Goal: Transaction & Acquisition: Purchase product/service

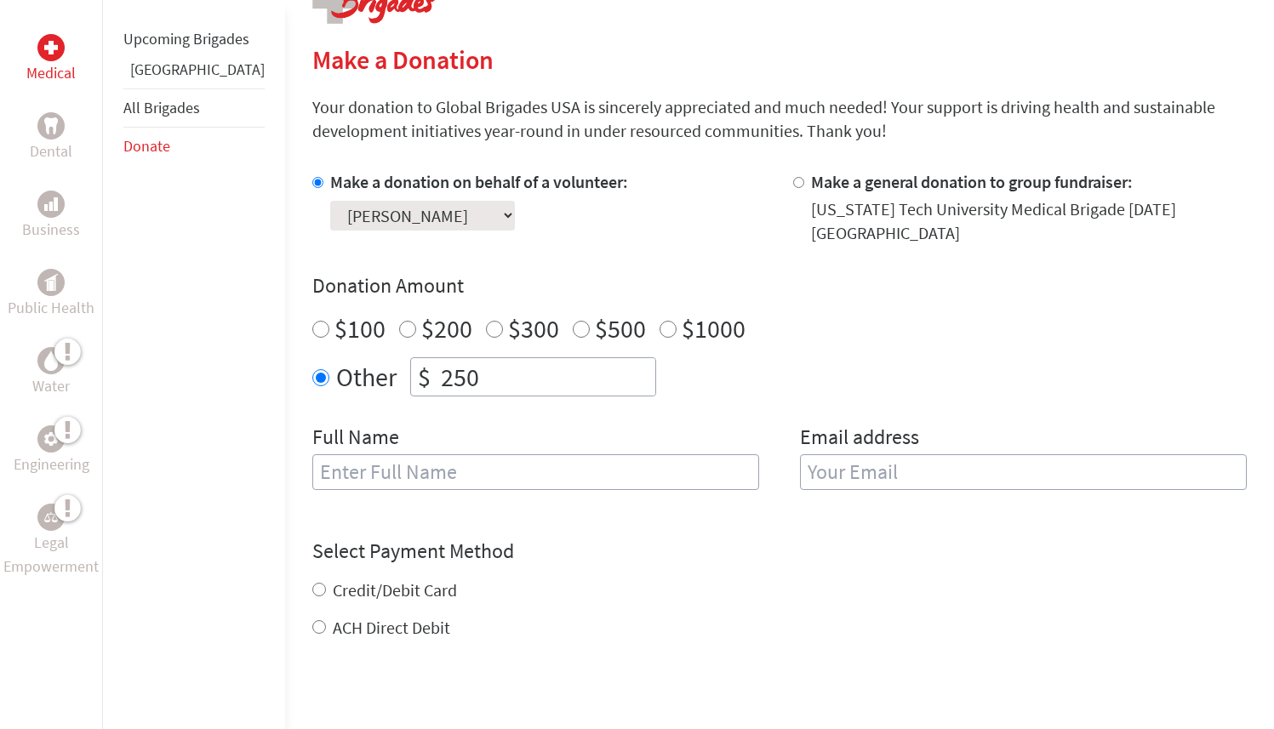
scroll to position [394, 0]
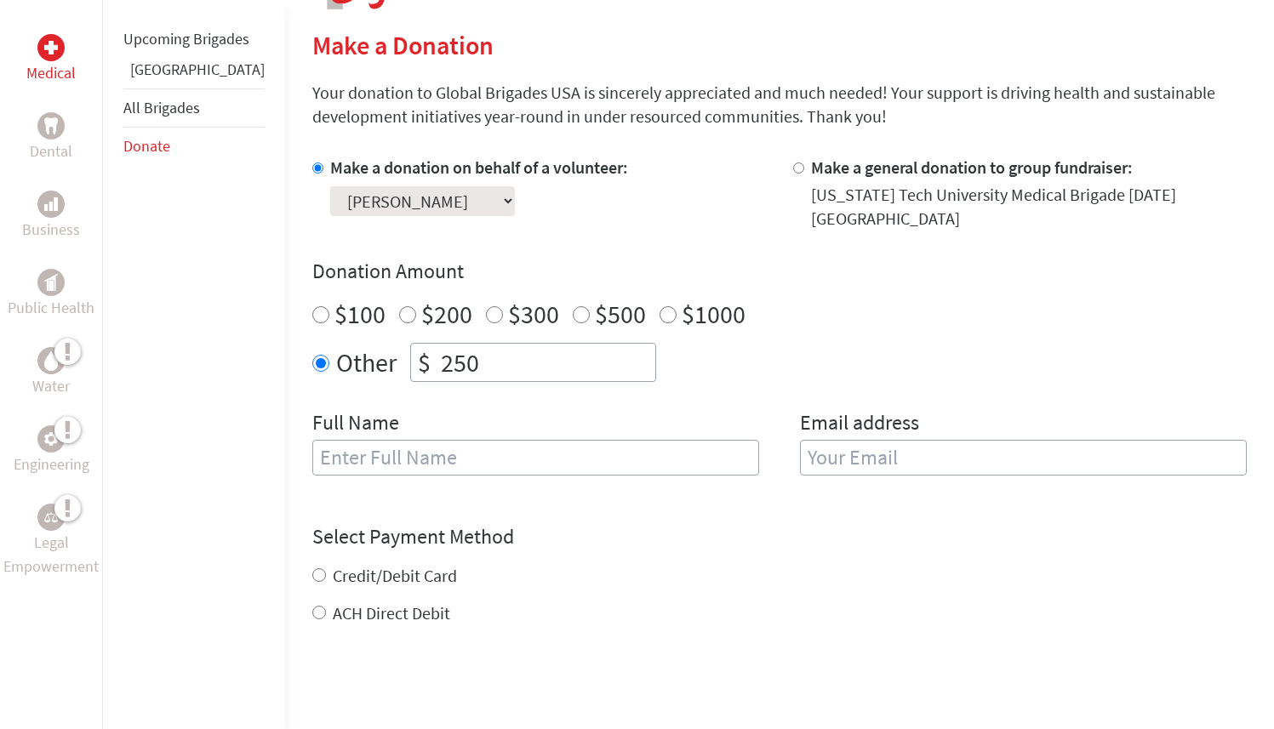
click at [516, 450] on input "text" at bounding box center [535, 458] width 447 height 36
type input "[PERSON_NAME]"
type input "[EMAIL_ADDRESS][DOMAIN_NAME]"
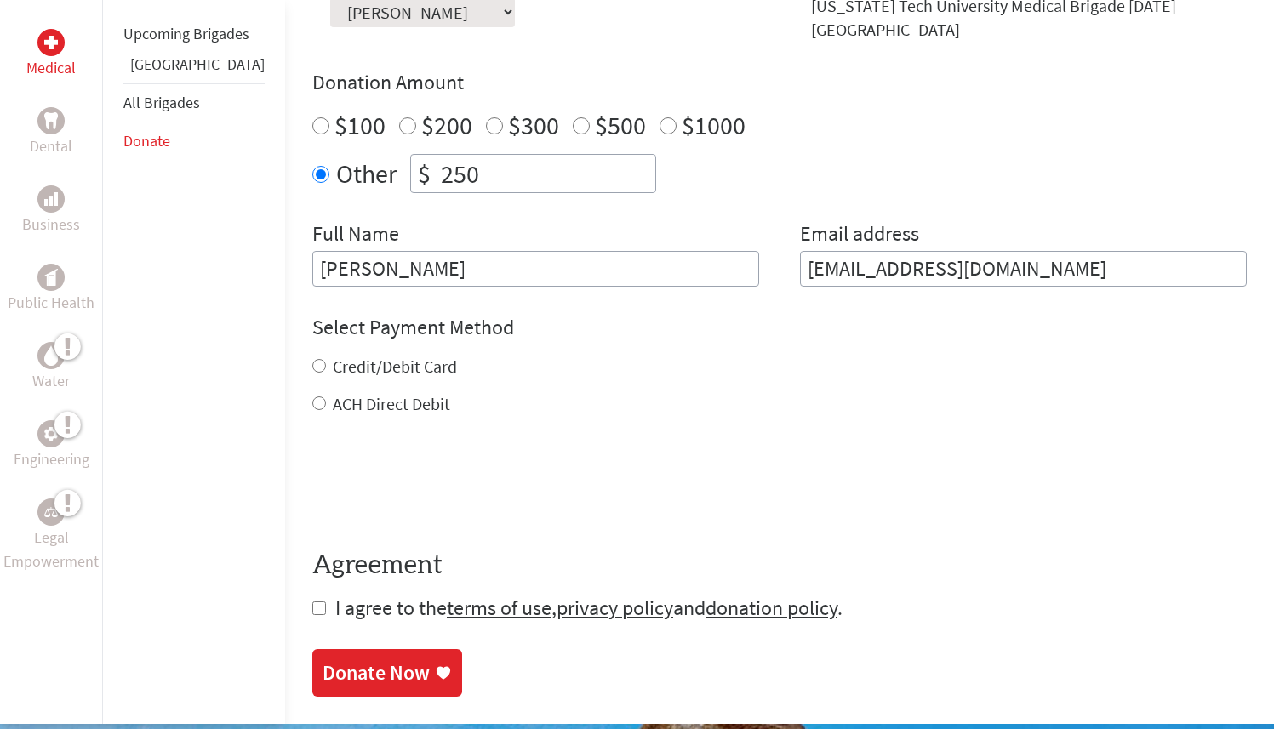
scroll to position [584, 0]
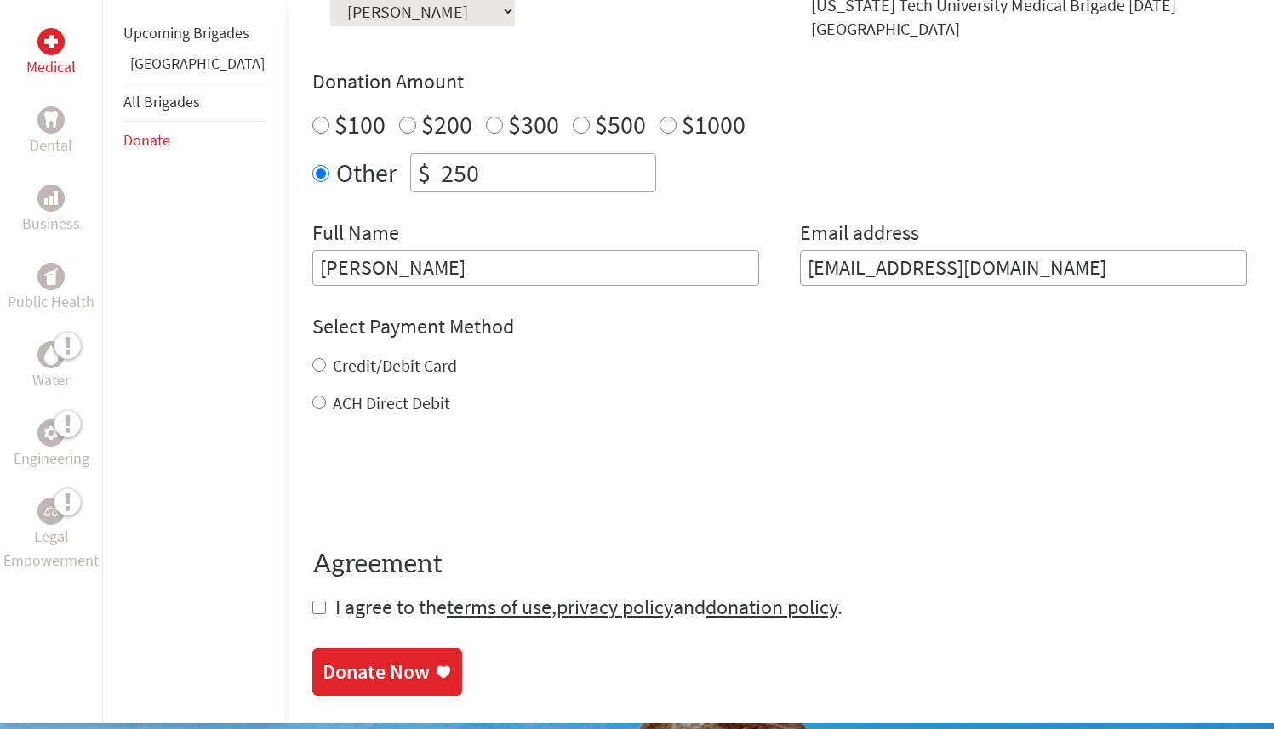
click at [312, 358] on input "Credit/Debit Card" at bounding box center [319, 365] width 14 height 14
radio input "true"
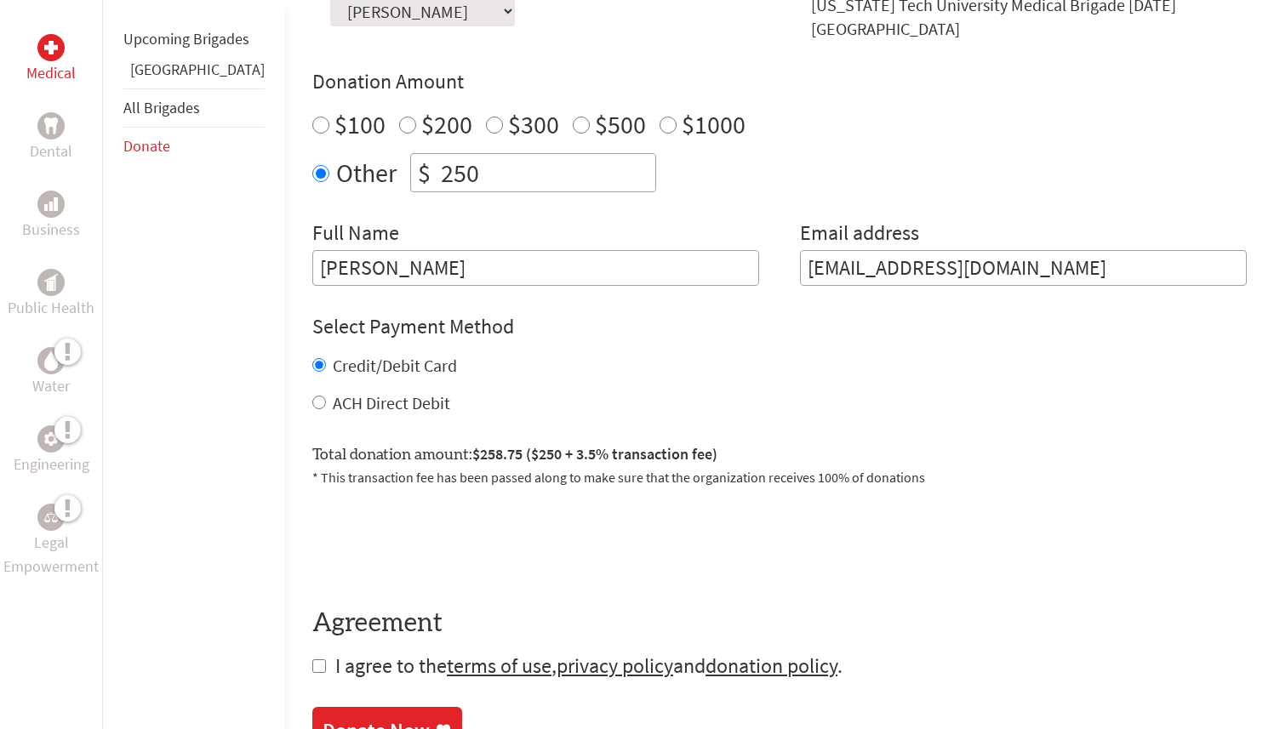
click at [180, 548] on div "Upcoming Brigades Ghana All Brigades Donate" at bounding box center [193, 364] width 183 height 729
click at [454, 160] on input "250" at bounding box center [546, 172] width 218 height 37
click at [208, 348] on div "Upcoming Brigades Ghana All Brigades Donate" at bounding box center [193, 364] width 183 height 729
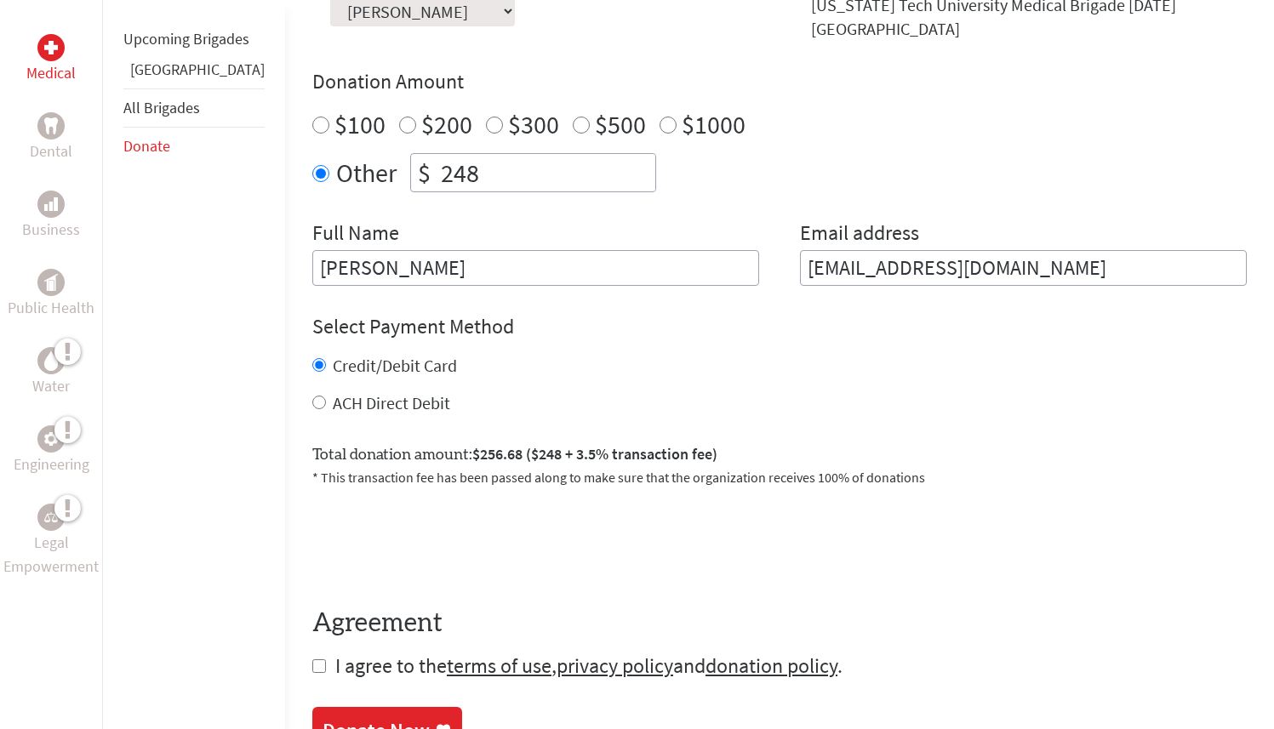
click at [442, 165] on input "248" at bounding box center [546, 172] width 218 height 37
type input "250"
click at [170, 522] on div "Upcoming Brigades Ghana All Brigades Donate" at bounding box center [193, 364] width 183 height 729
click at [312, 396] on input "ACH Direct Debit" at bounding box center [319, 403] width 14 height 14
radio input "true"
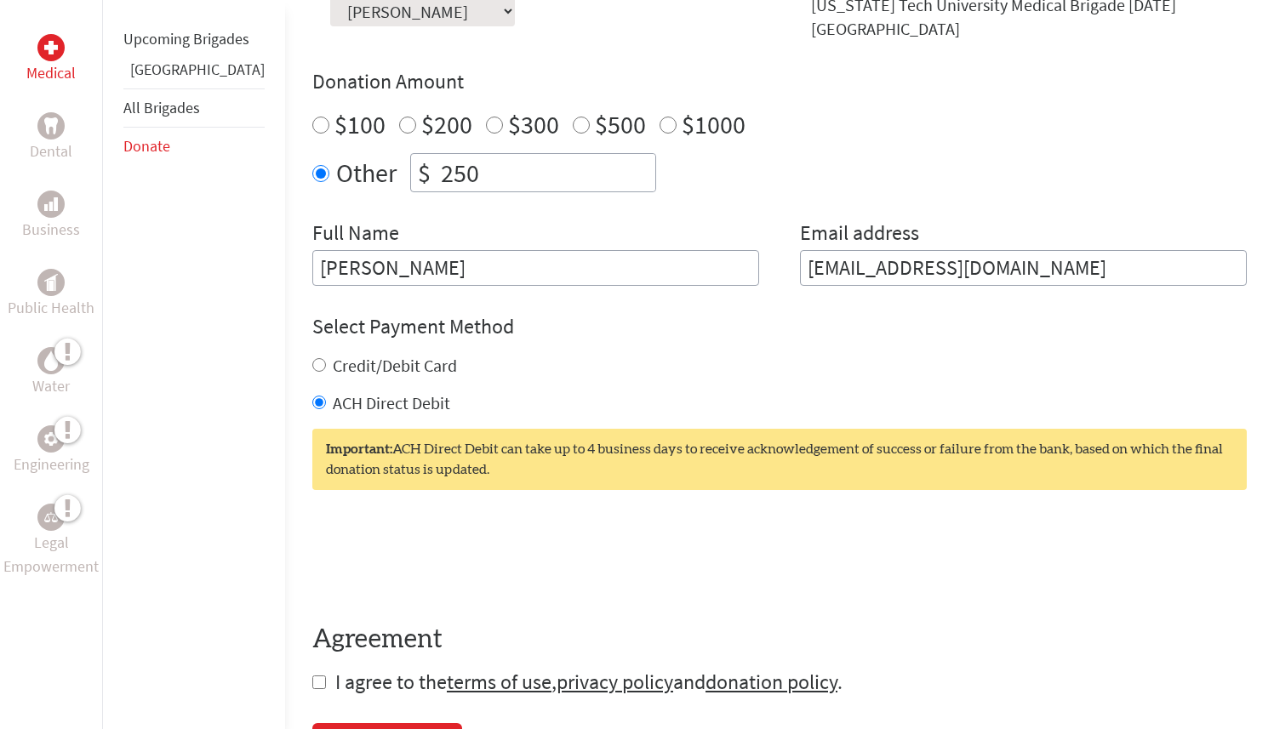
click at [312, 358] on input "Credit/Debit Card" at bounding box center [319, 365] width 14 height 14
radio input "true"
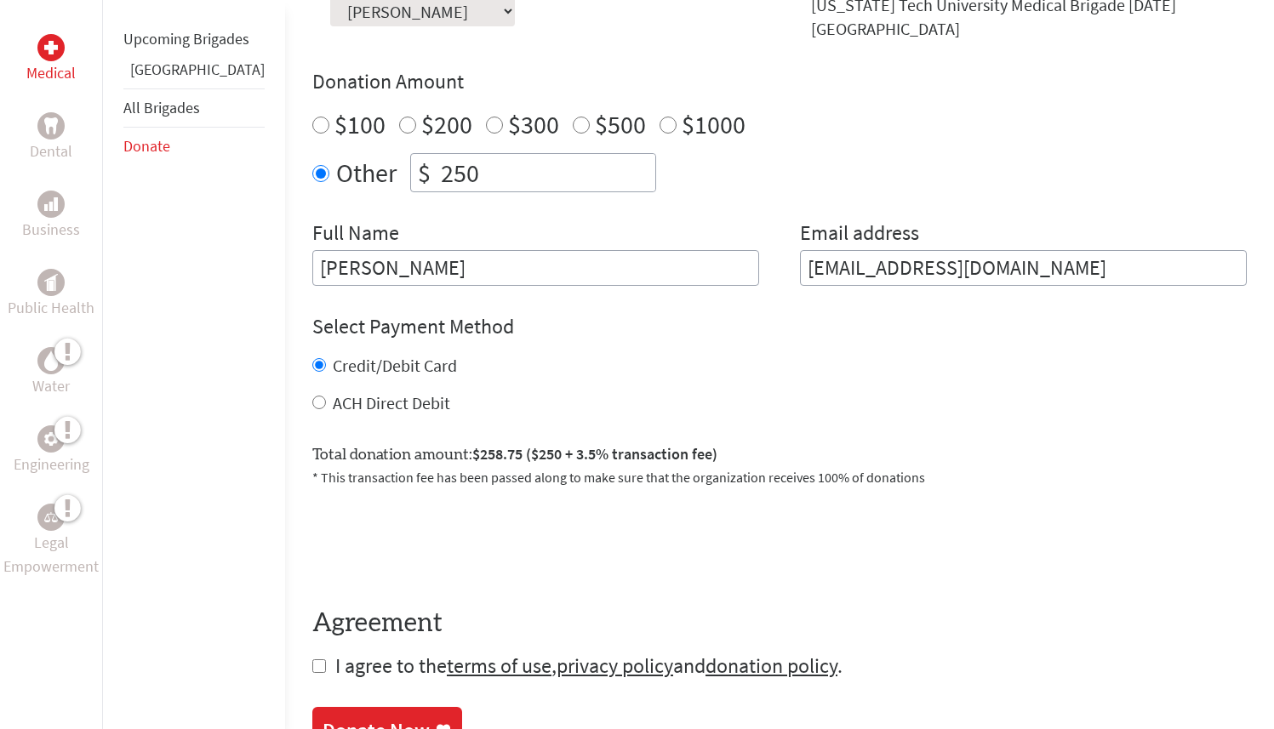
click at [186, 518] on div "Upcoming Brigades Ghana All Brigades Donate" at bounding box center [193, 364] width 183 height 729
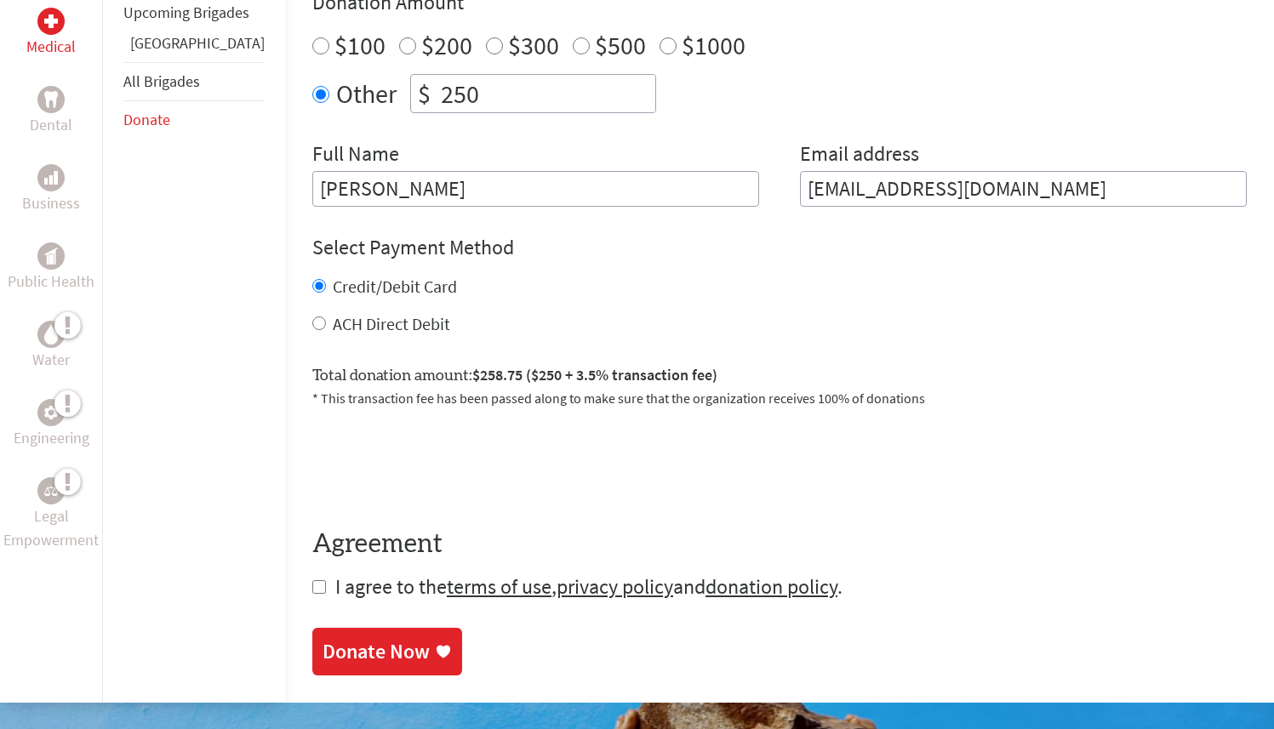
scroll to position [670, 0]
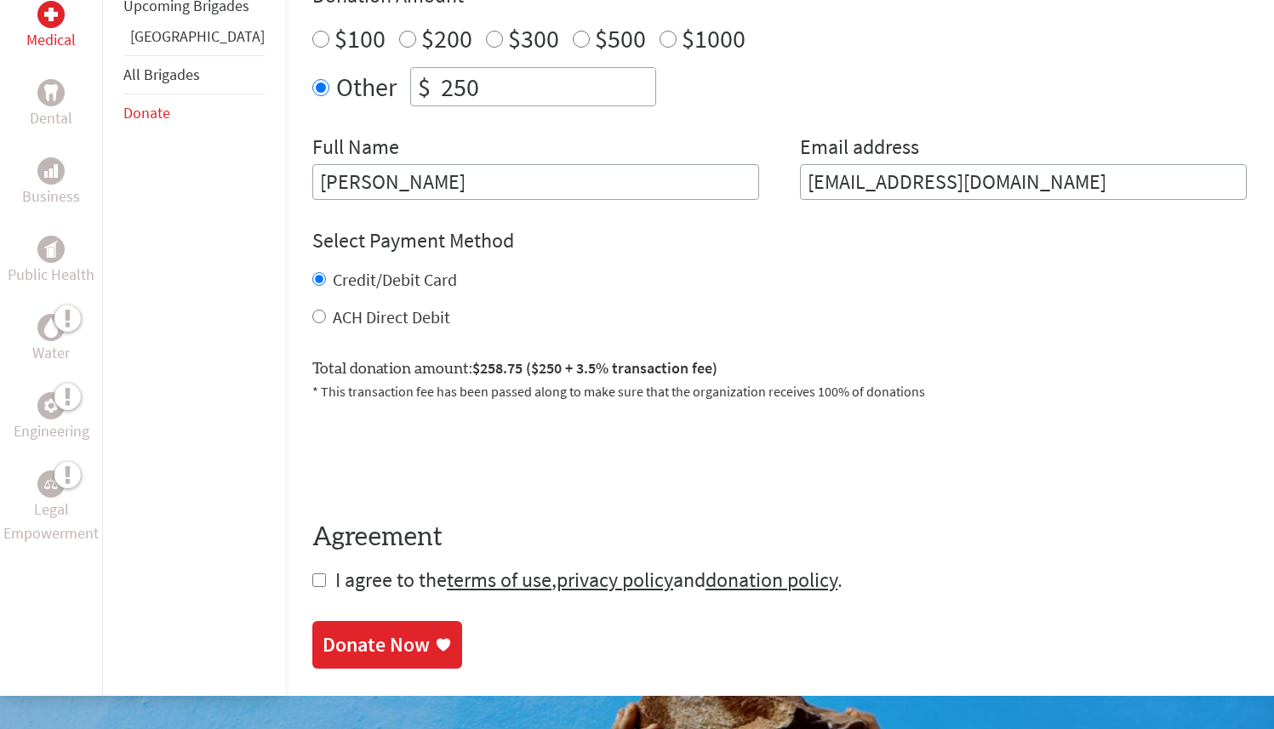
click at [312, 574] on input "checkbox" at bounding box center [319, 581] width 14 height 14
checkbox input "true"
click at [163, 564] on div "Upcoming Brigades Ghana All Brigades Donate" at bounding box center [193, 331] width 183 height 729
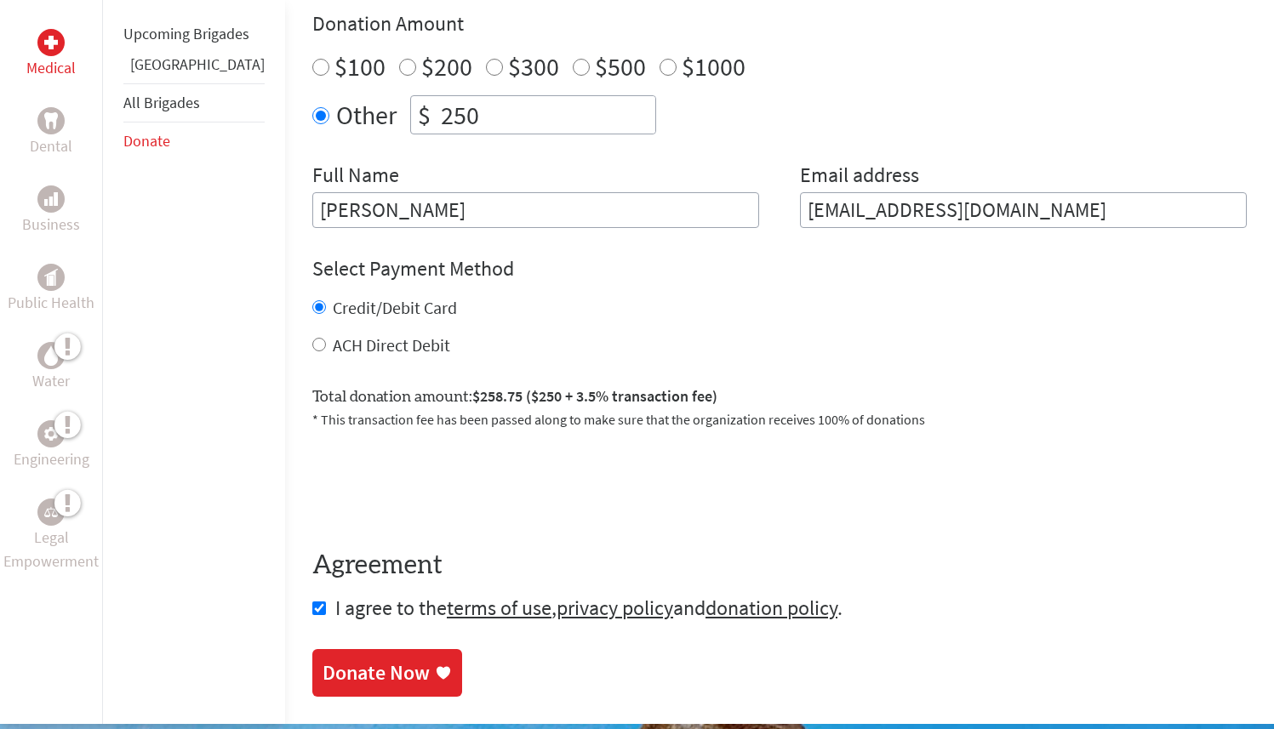
scroll to position [645, 0]
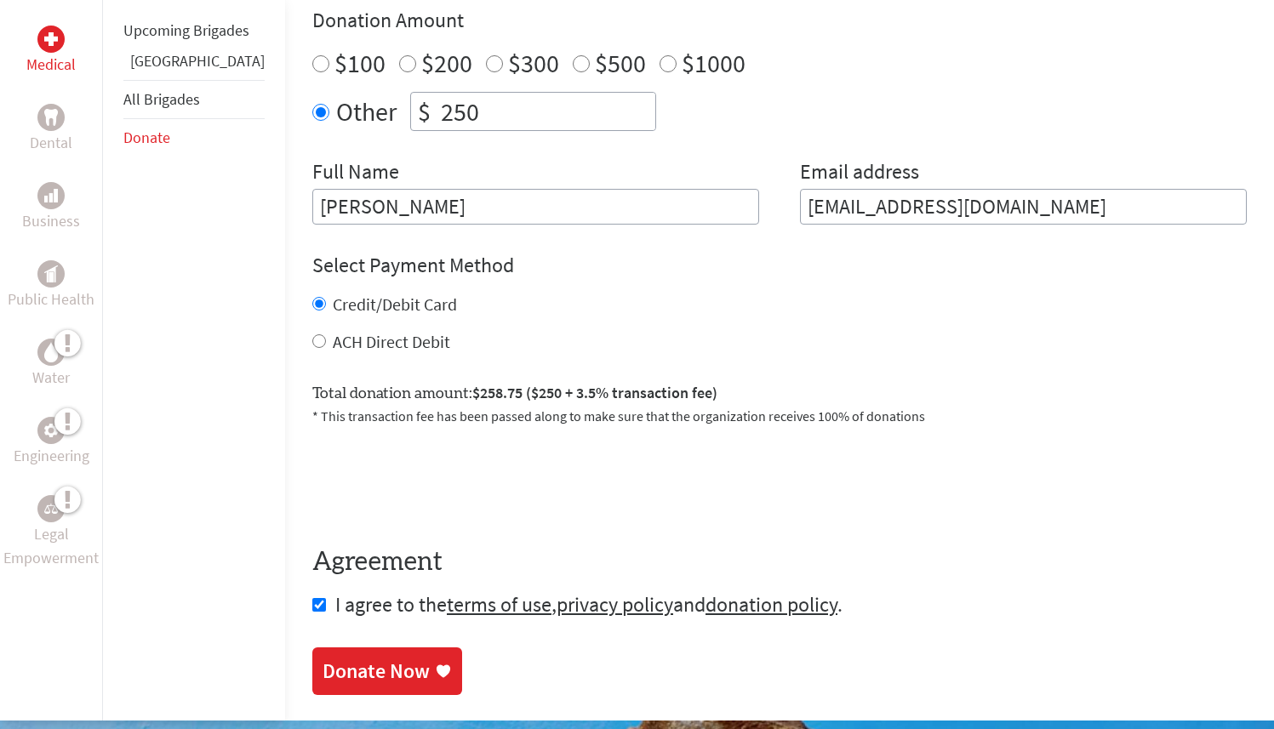
click at [335, 660] on div "Donate Now" at bounding box center [375, 671] width 107 height 27
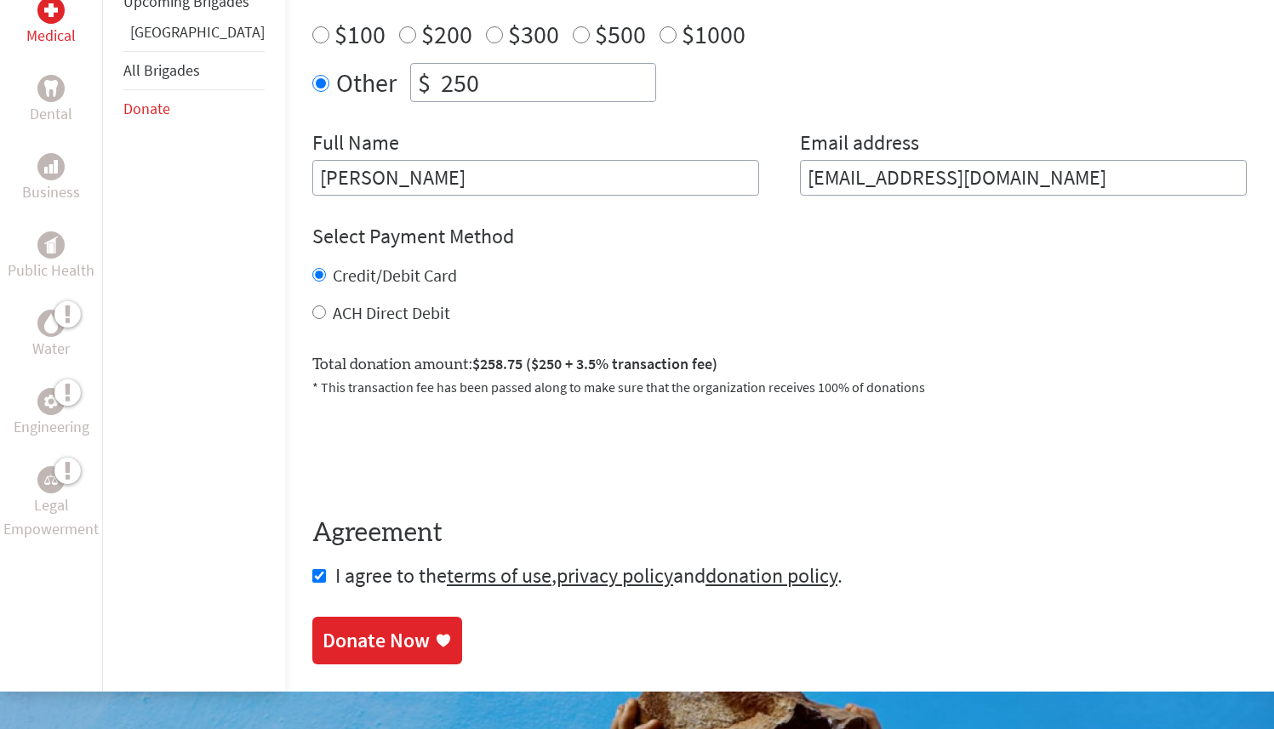
scroll to position [678, 0]
